Goal: Find contact information: Find contact information

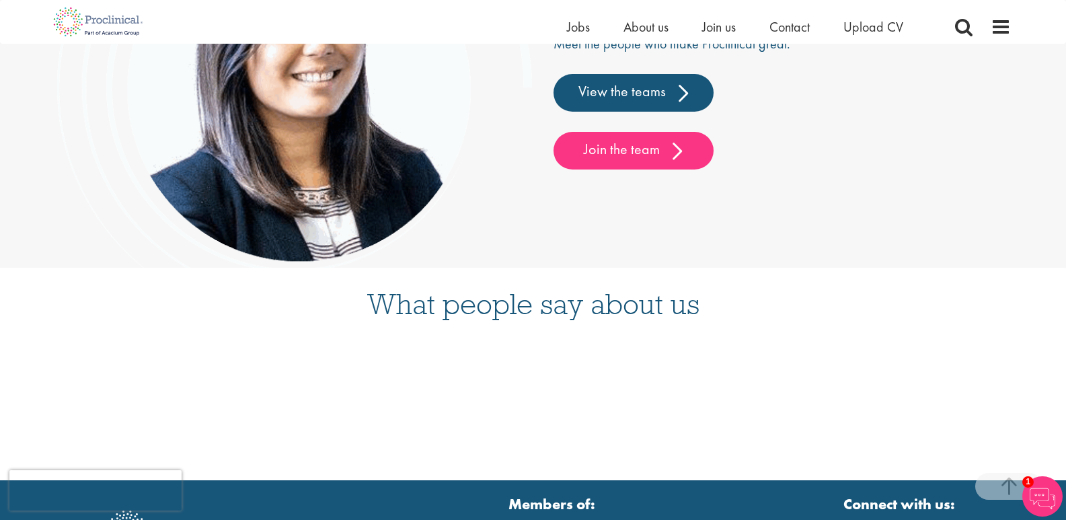
scroll to position [3524, 0]
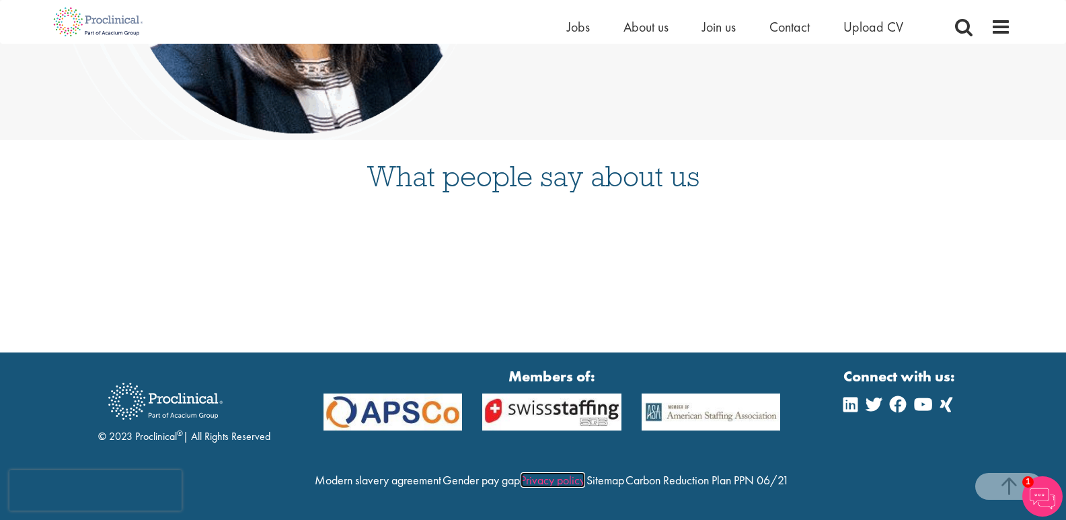
click at [585, 472] on link "Privacy policy" at bounding box center [553, 479] width 65 height 15
click at [895, 396] on icon at bounding box center [898, 404] width 16 height 16
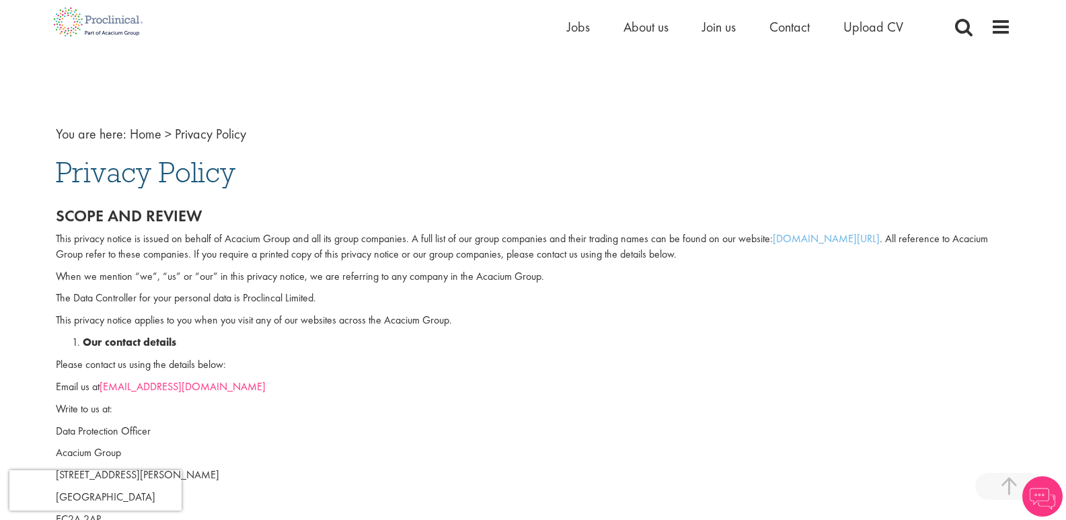
scroll to position [1616, 0]
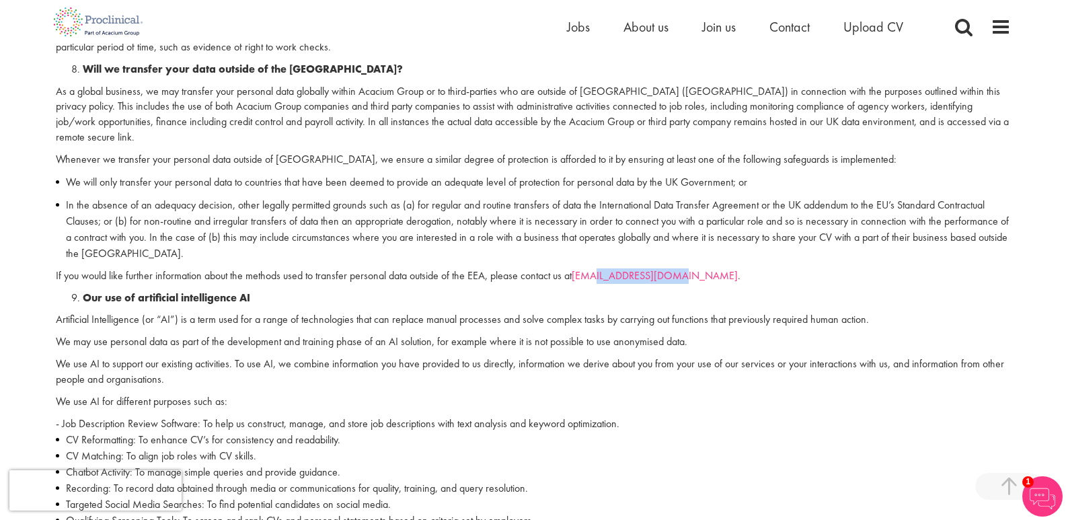
drag, startPoint x: 681, startPoint y: 260, endPoint x: 601, endPoint y: 259, distance: 80.1
click at [601, 268] on p "If you would like further information about the methods used to transfer person…" at bounding box center [533, 275] width 955 height 15
click at [651, 291] on li "Our use of artificial intelligence AI" at bounding box center [547, 298] width 928 height 15
copy link "@[DOMAIN_NAME]"
drag, startPoint x: 681, startPoint y: 258, endPoint x: 596, endPoint y: 261, distance: 85.5
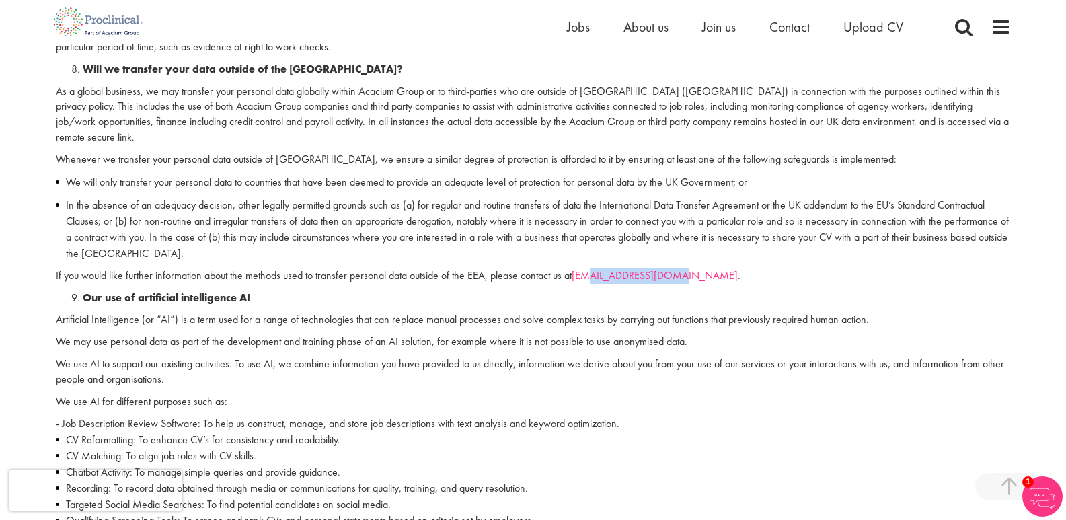
click at [596, 268] on p "If you would like further information about the methods used to transfer person…" at bounding box center [533, 275] width 955 height 15
